Goal: Task Accomplishment & Management: Use online tool/utility

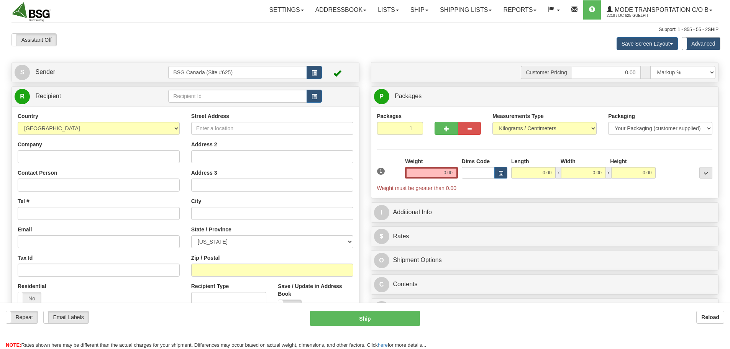
click at [204, 101] on div "Toggle navigation Settings Shipping Preferences Fields Preferences New" at bounding box center [365, 208] width 730 height 416
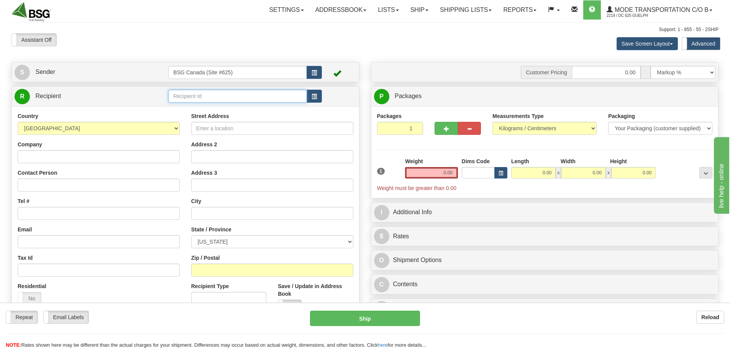
click at [201, 99] on input "text" at bounding box center [237, 96] width 139 height 13
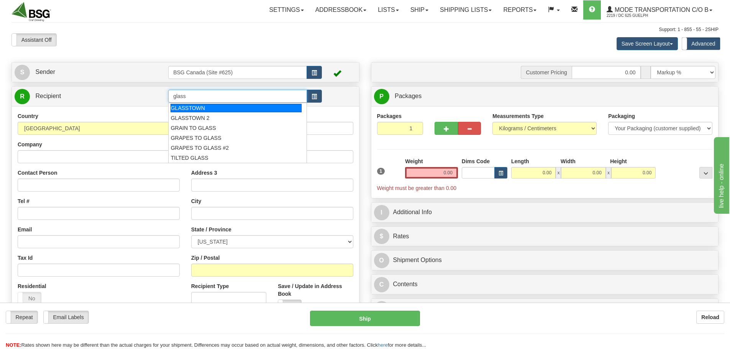
click at [214, 108] on div "GLASSTOWN" at bounding box center [236, 108] width 131 height 8
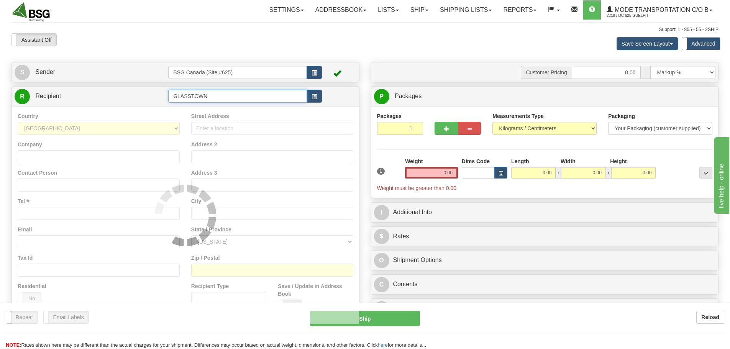
type input "GLASSTOWN"
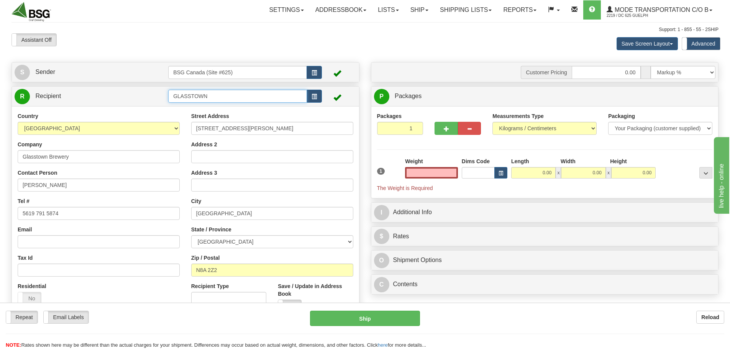
type input "0.00"
click at [212, 100] on input "GLASSTOWN" at bounding box center [237, 96] width 139 height 13
click at [220, 108] on div "GLASSTOWN 2" at bounding box center [236, 108] width 131 height 8
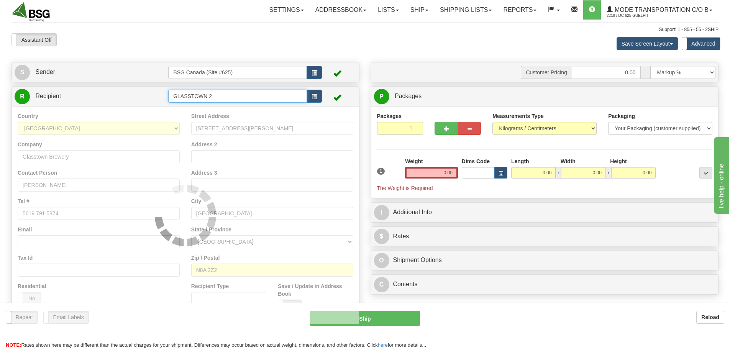
type input "GLASSTOWN 2"
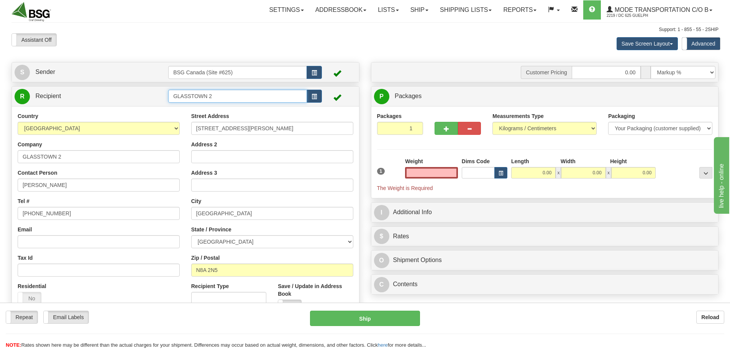
type input "0.00"
click at [220, 98] on input "GLASSTOWN 2" at bounding box center [237, 96] width 139 height 13
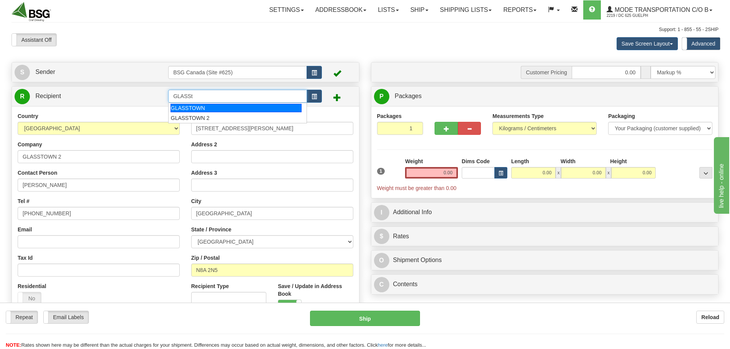
click at [212, 110] on div "GLASSTOWN" at bounding box center [236, 108] width 131 height 8
type input "GLASSTOWN"
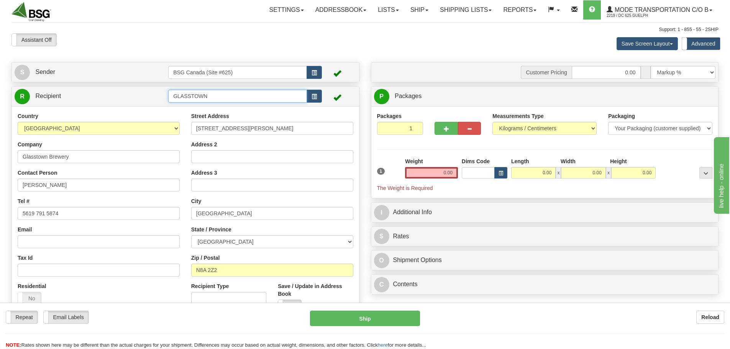
click at [212, 98] on input "GLASSTOWN" at bounding box center [237, 96] width 139 height 13
drag, startPoint x: 442, startPoint y: 172, endPoint x: 482, endPoint y: 174, distance: 40.3
click at [482, 174] on div "1 Weight 0.00 Dims Code 0.00" at bounding box center [545, 175] width 340 height 34
paste input "5217"
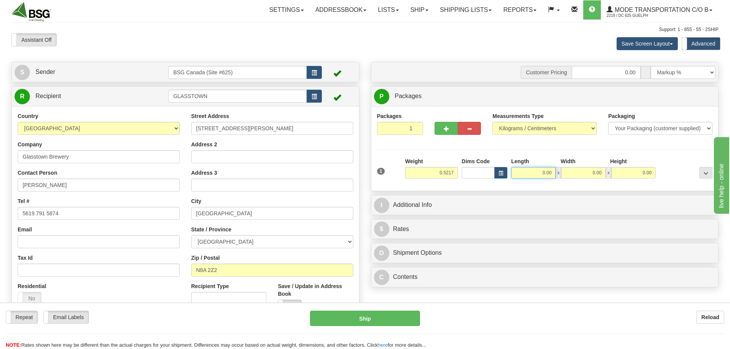
type input "0.52"
click at [532, 177] on input "0.00" at bounding box center [533, 172] width 44 height 11
type input "15.00"
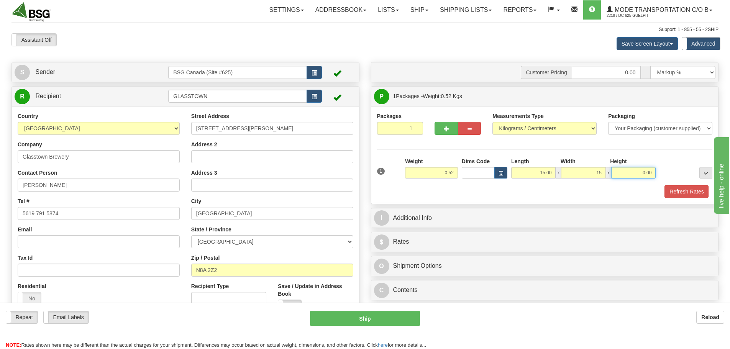
type input "15.00"
click at [688, 191] on button "Refresh Rates" at bounding box center [687, 191] width 44 height 13
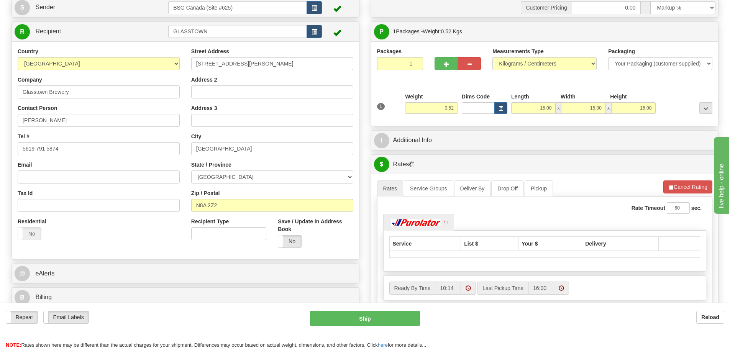
scroll to position [115, 0]
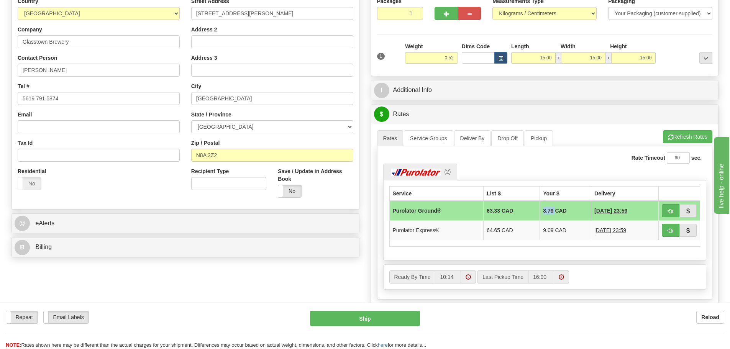
drag, startPoint x: 534, startPoint y: 210, endPoint x: 549, endPoint y: 211, distance: 15.0
click at [549, 211] on td "8.79 CAD" at bounding box center [565, 211] width 51 height 20
copy td "8.79"
